Goal: Task Accomplishment & Management: Manage account settings

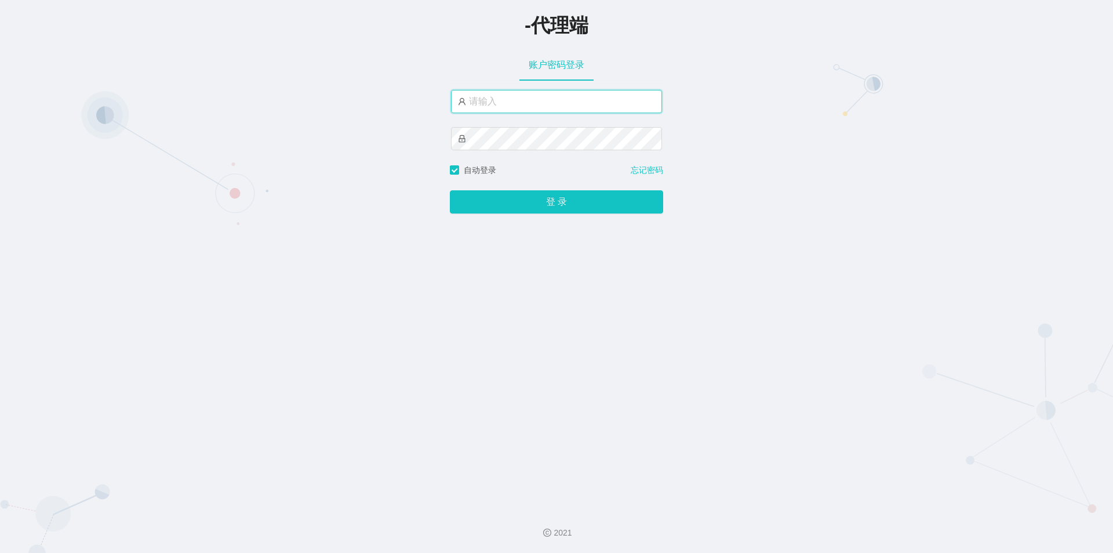
click at [495, 110] on input "text" at bounding box center [556, 101] width 211 height 23
paste input "azhong01"
type input "azhong01"
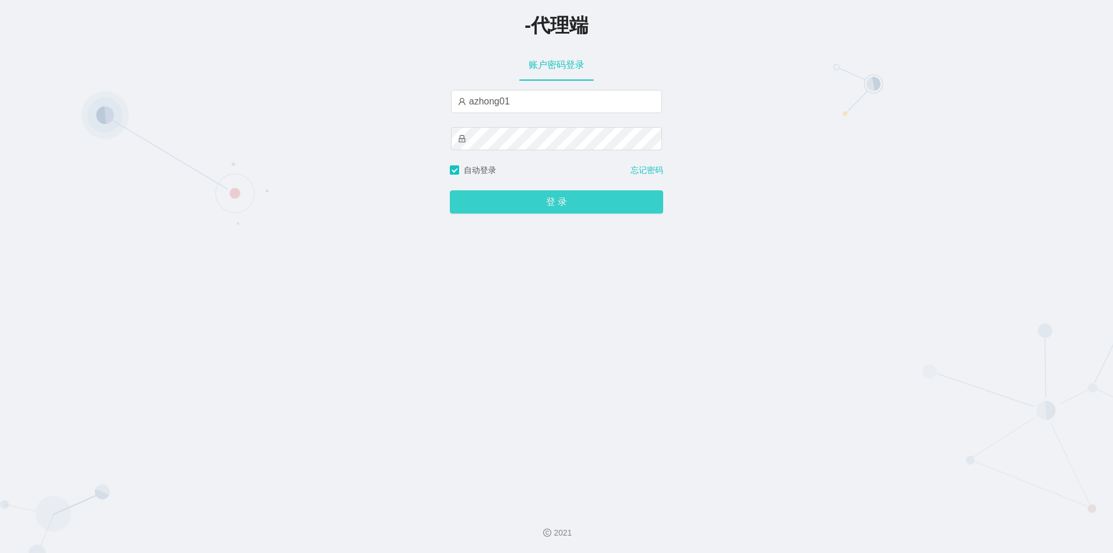
click at [558, 202] on button "登 录" at bounding box center [556, 201] width 213 height 23
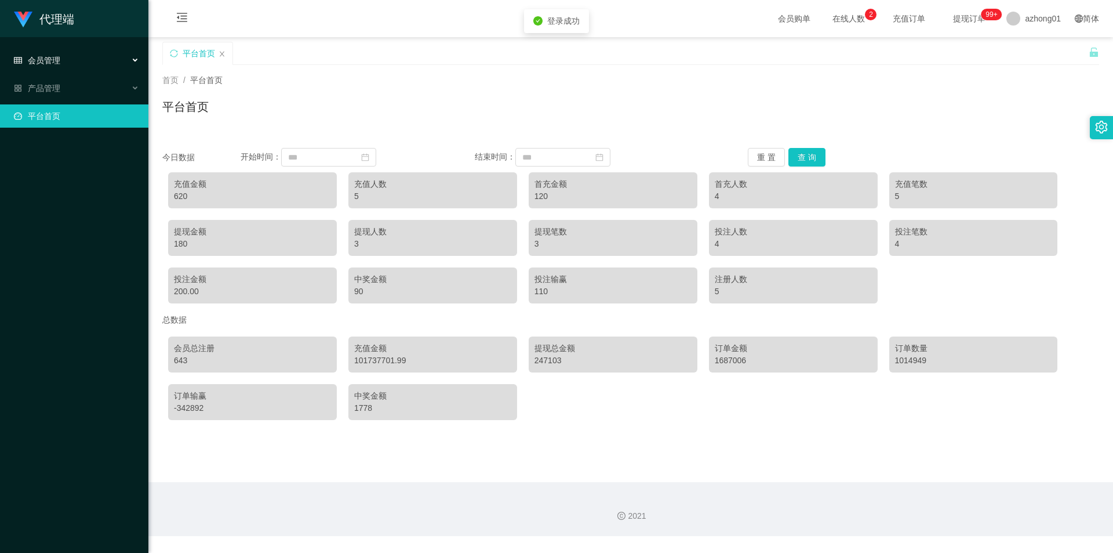
click at [62, 68] on div "会员管理" at bounding box center [74, 60] width 148 height 23
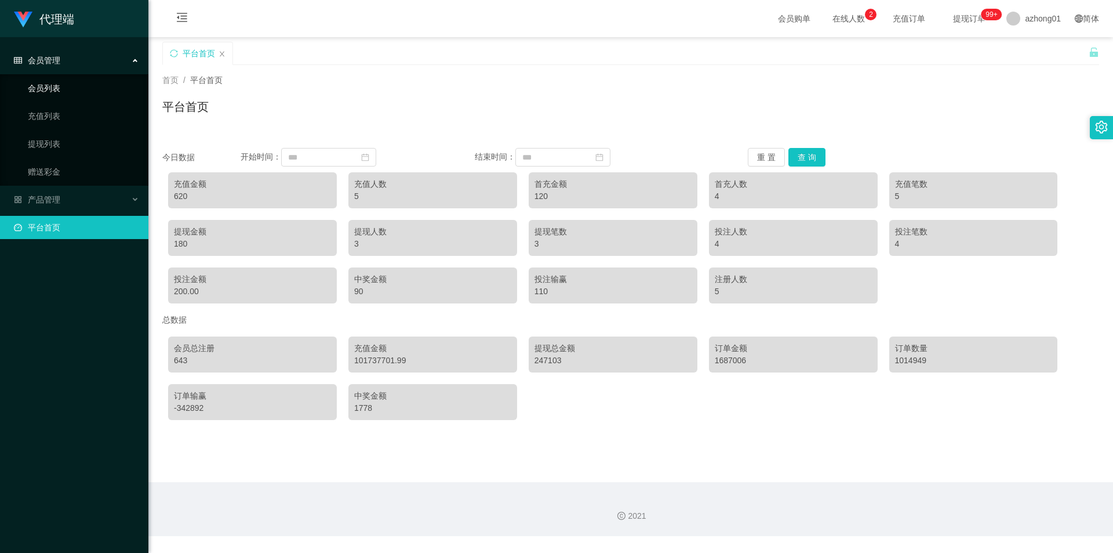
click at [68, 90] on link "会员列表" at bounding box center [83, 88] width 111 height 23
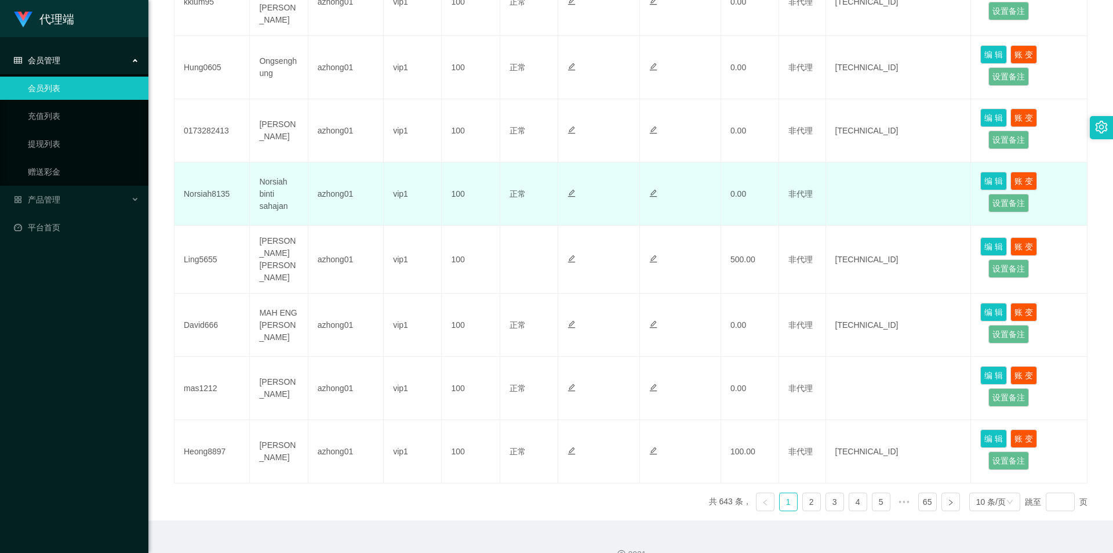
scroll to position [476, 0]
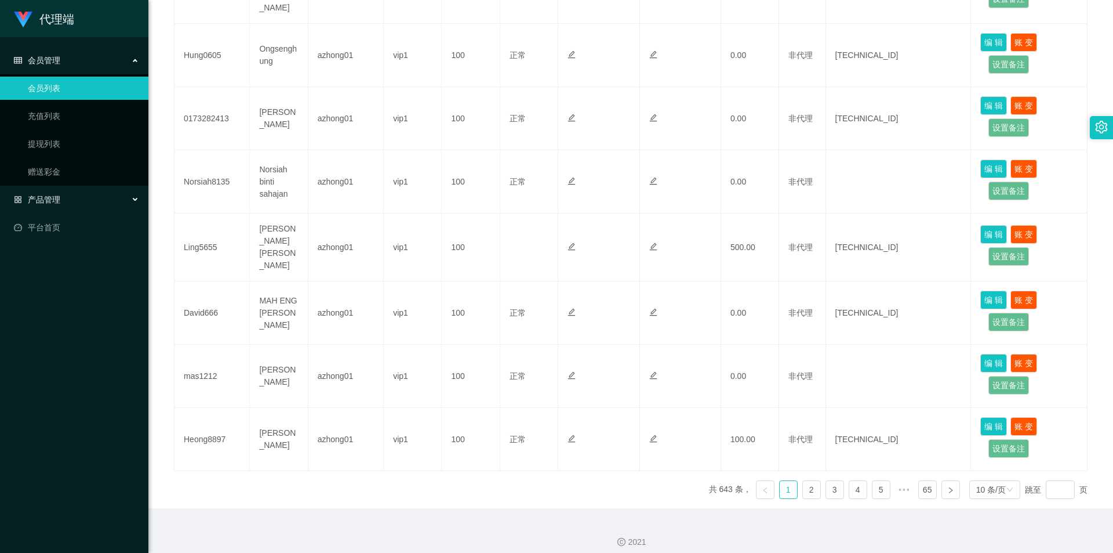
click at [85, 204] on div "产品管理" at bounding box center [74, 199] width 148 height 23
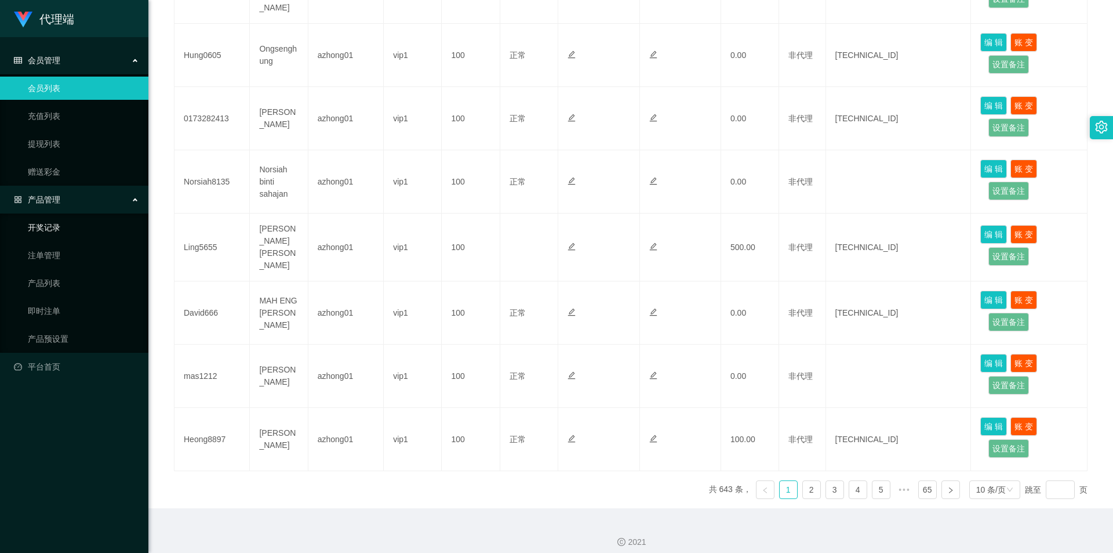
click at [79, 226] on link "开奖记录" at bounding box center [83, 227] width 111 height 23
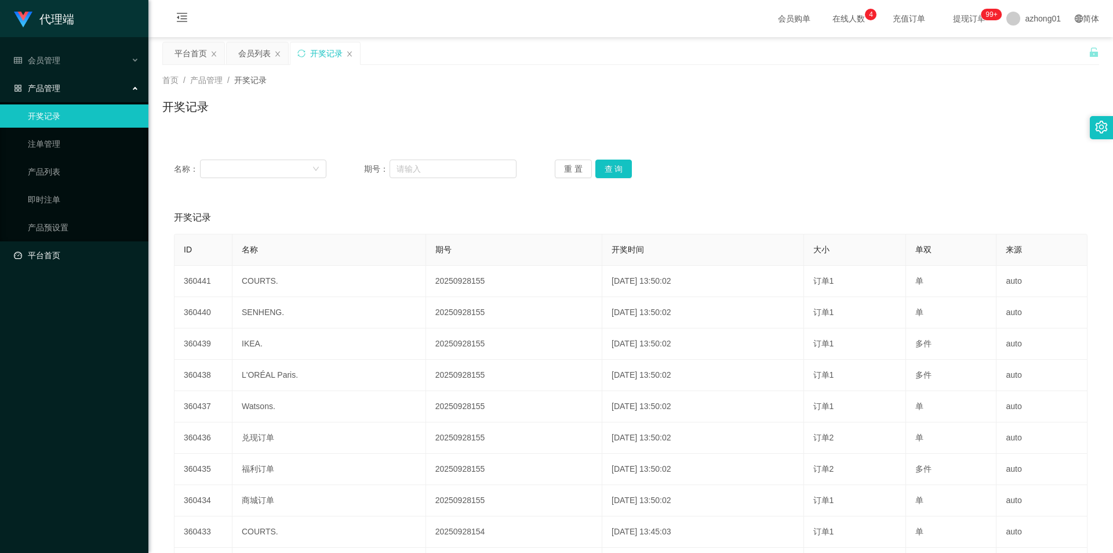
click at [72, 253] on link "平台首页" at bounding box center [76, 255] width 125 height 23
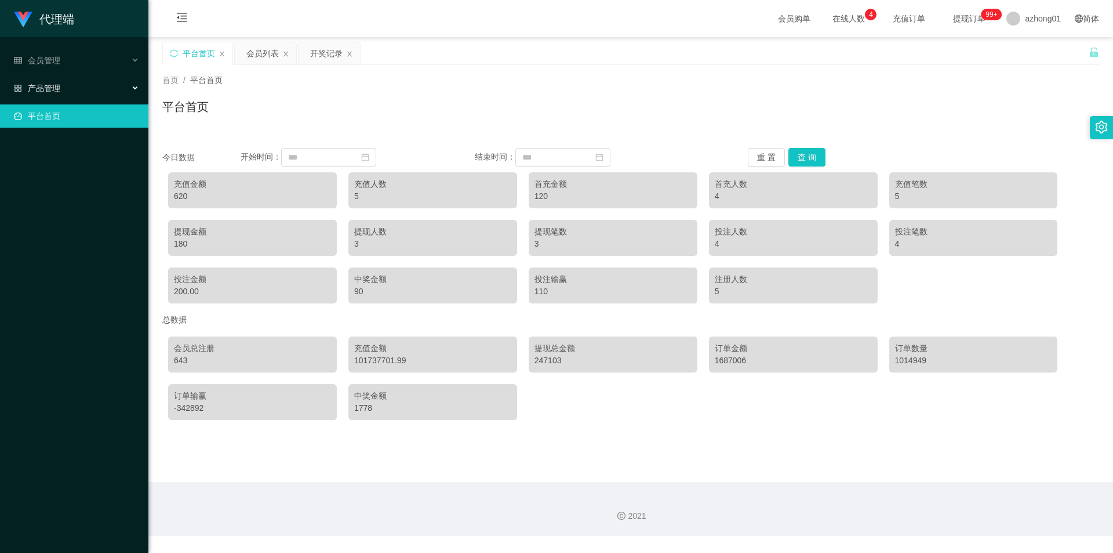
click at [61, 79] on div "产品管理" at bounding box center [74, 88] width 148 height 23
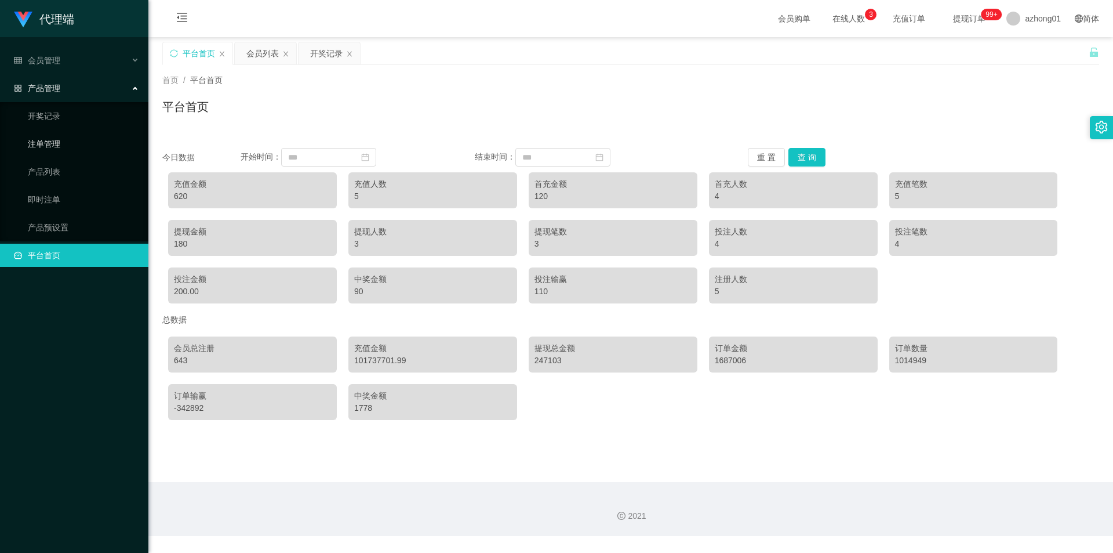
click at [56, 140] on link "注单管理" at bounding box center [83, 143] width 111 height 23
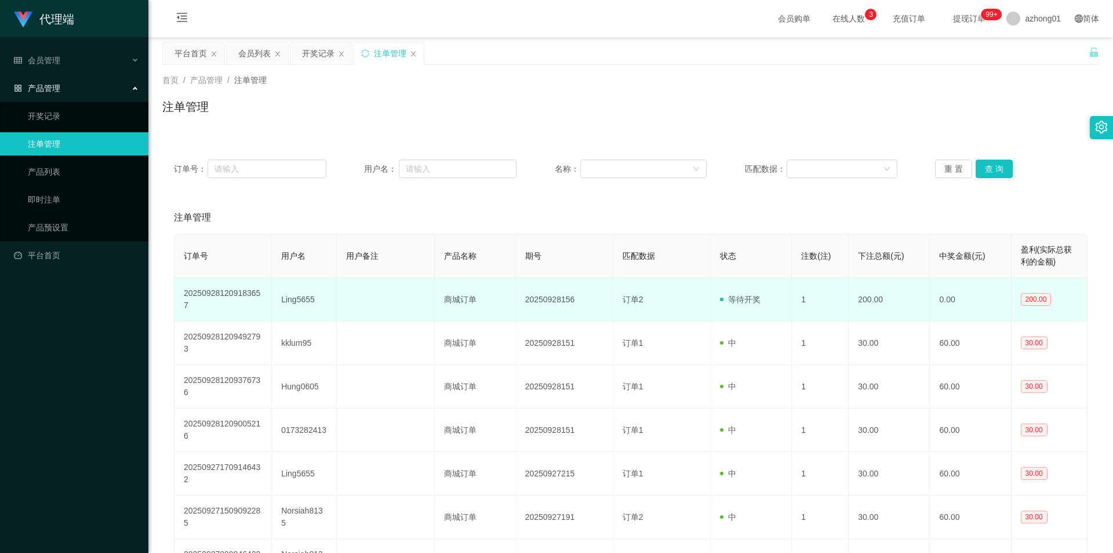
click at [304, 301] on td "Ling5655" at bounding box center [304, 299] width 65 height 43
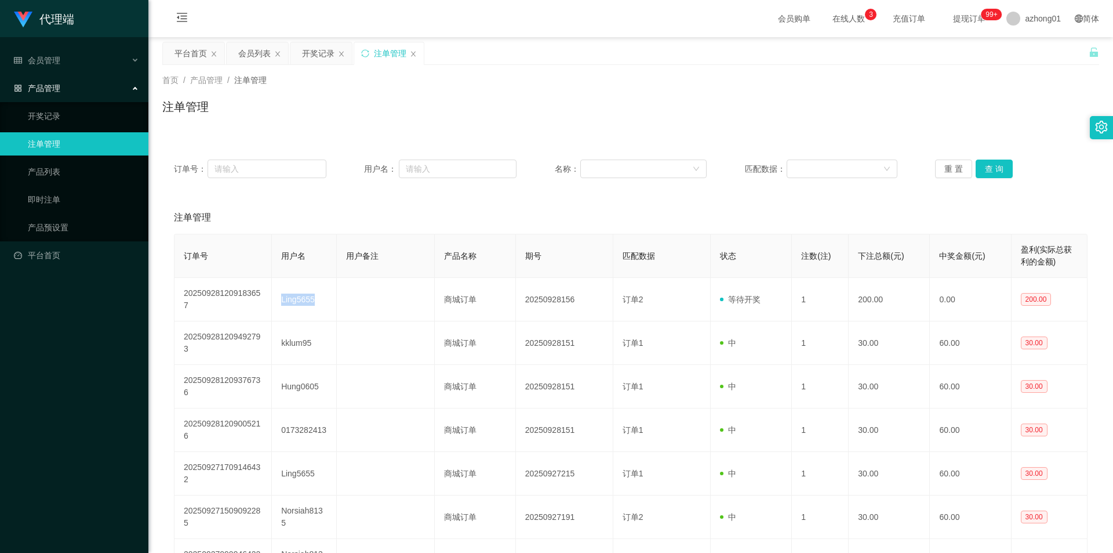
copy td "Ling5655"
click at [50, 143] on link "注单管理" at bounding box center [83, 143] width 111 height 23
click at [45, 117] on link "开奖记录" at bounding box center [83, 115] width 111 height 23
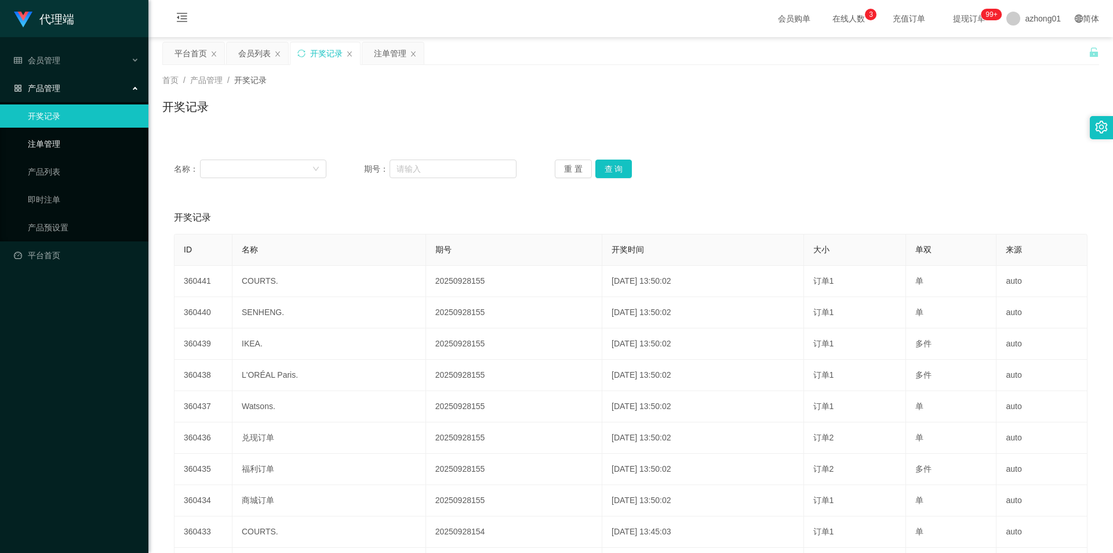
click at [53, 136] on link "注单管理" at bounding box center [83, 143] width 111 height 23
